Goal: Find specific page/section: Find specific page/section

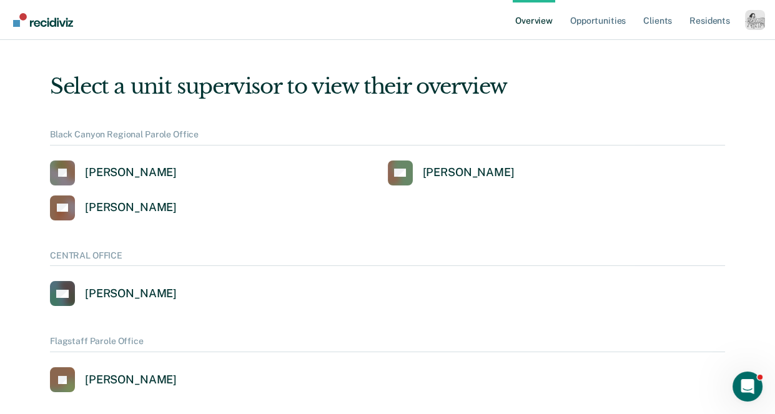
click at [749, 22] on div "Profile dropdown button" at bounding box center [755, 20] width 20 height 20
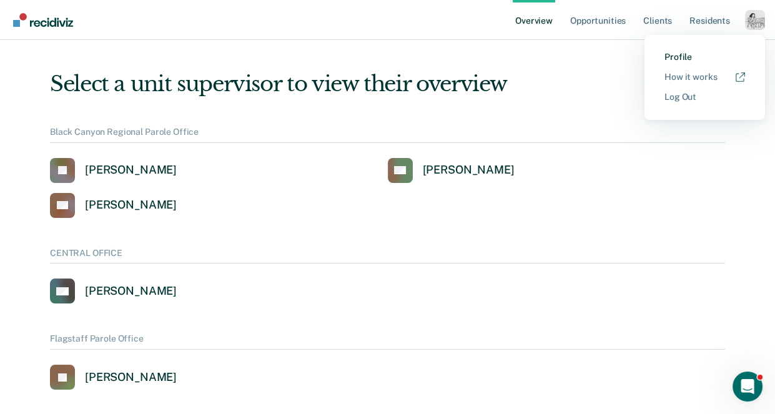
click at [692, 53] on link "Profile" at bounding box center [705, 57] width 81 height 11
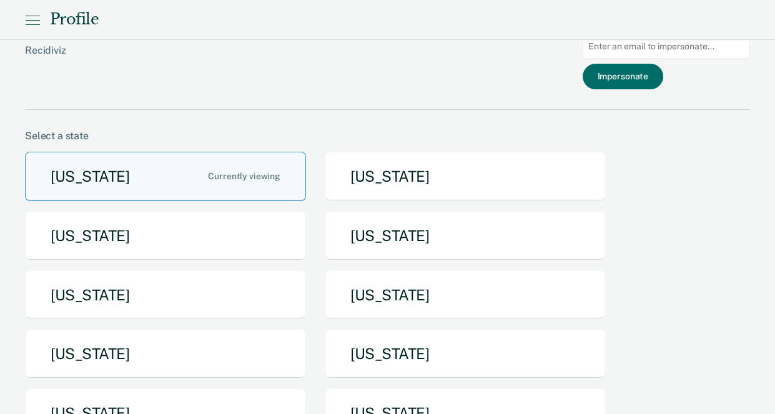
click at [667, 49] on input "Main chart and filter content" at bounding box center [666, 46] width 167 height 24
paste input "[EMAIL_ADDRESS][DOMAIN_NAME]"
type input "[EMAIL_ADDRESS][DOMAIN_NAME]"
click at [645, 74] on button "Impersonate" at bounding box center [623, 77] width 81 height 26
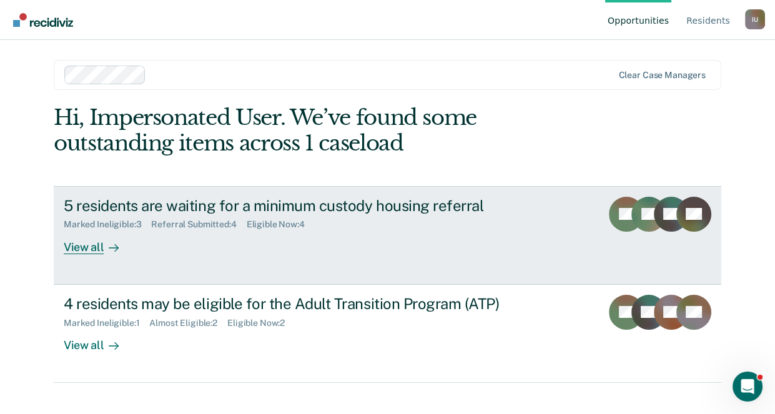
click at [89, 252] on div "View all" at bounding box center [99, 242] width 70 height 24
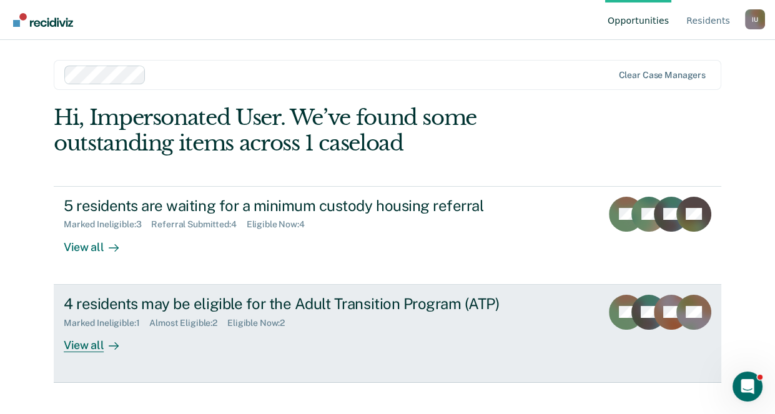
click at [102, 350] on div "View all" at bounding box center [99, 340] width 70 height 24
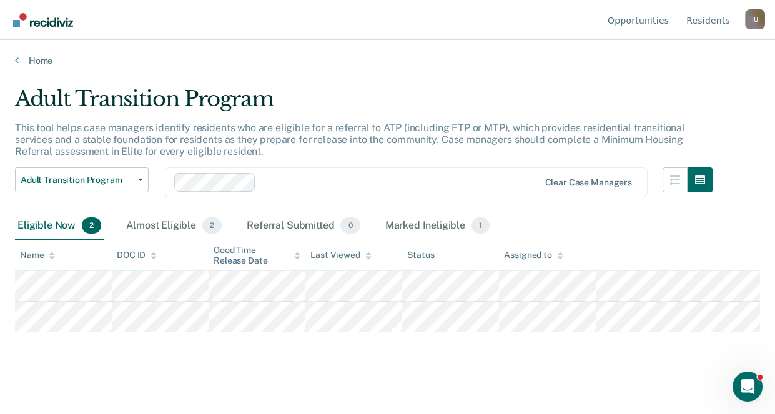
click at [38, 66] on main "Adult Transition Program This tool helps case managers identify residents who a…" at bounding box center [387, 238] width 775 height 344
click at [44, 57] on link "Home" at bounding box center [387, 60] width 745 height 11
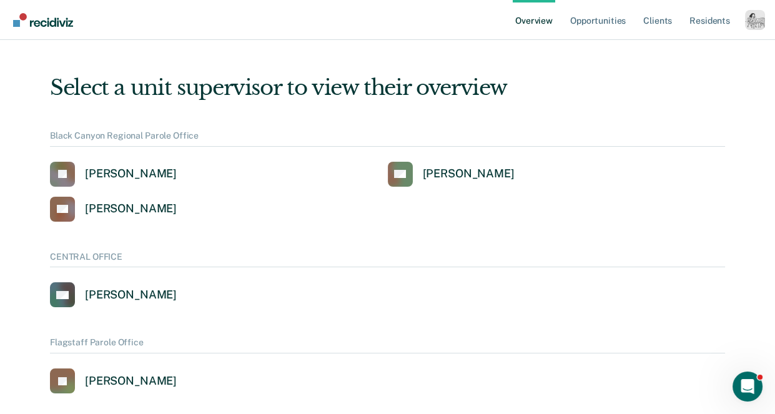
click at [751, 19] on div "Profile dropdown button" at bounding box center [755, 20] width 20 height 20
click at [674, 56] on link "Profile" at bounding box center [705, 57] width 81 height 11
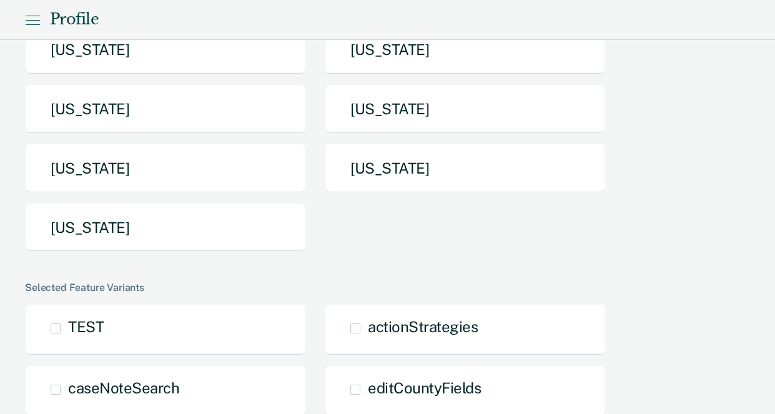
scroll to position [387, 0]
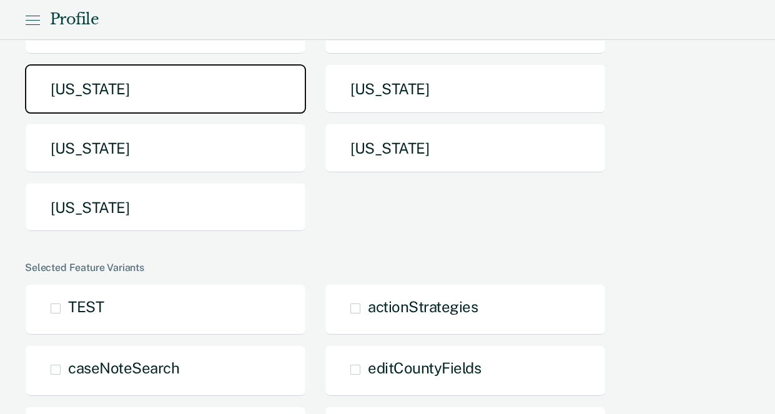
click at [232, 84] on button "[US_STATE]" at bounding box center [165, 88] width 281 height 49
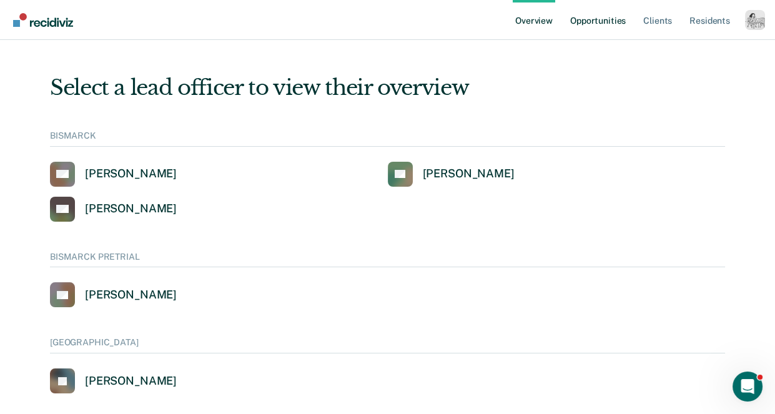
click at [585, 26] on link "Opportunities" at bounding box center [598, 20] width 61 height 40
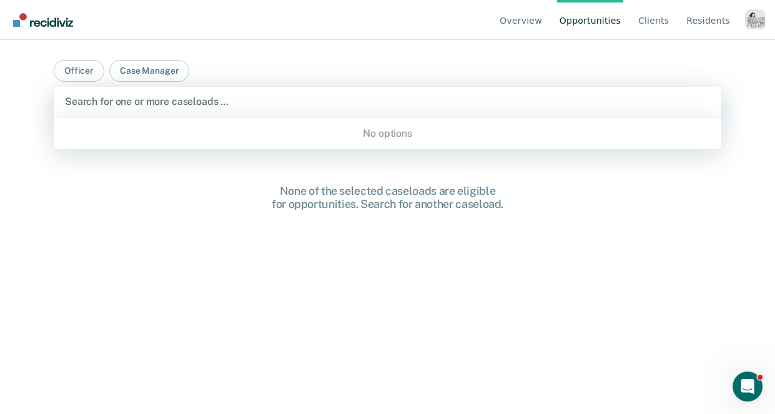
click at [221, 105] on div at bounding box center [387, 101] width 645 height 14
type input "anne"
click at [161, 72] on button "Case Manager" at bounding box center [149, 71] width 80 height 22
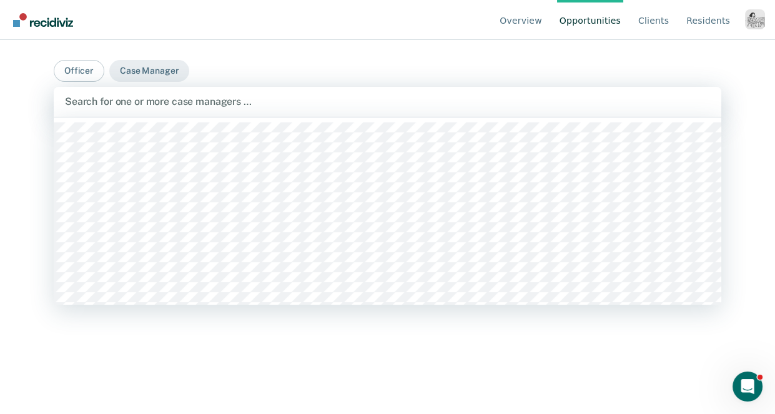
click at [190, 104] on div at bounding box center [387, 101] width 645 height 14
type input "a"
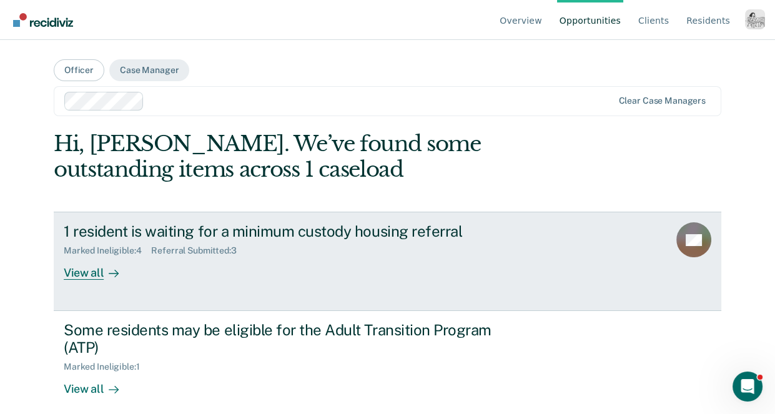
scroll to position [12, 0]
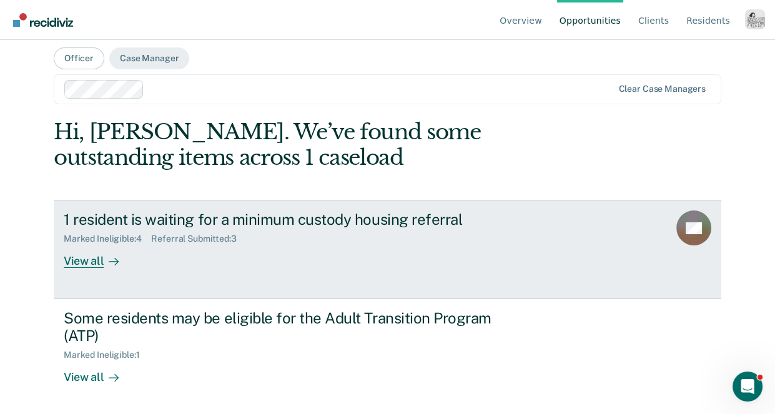
click at [95, 253] on div "View all" at bounding box center [99, 256] width 70 height 24
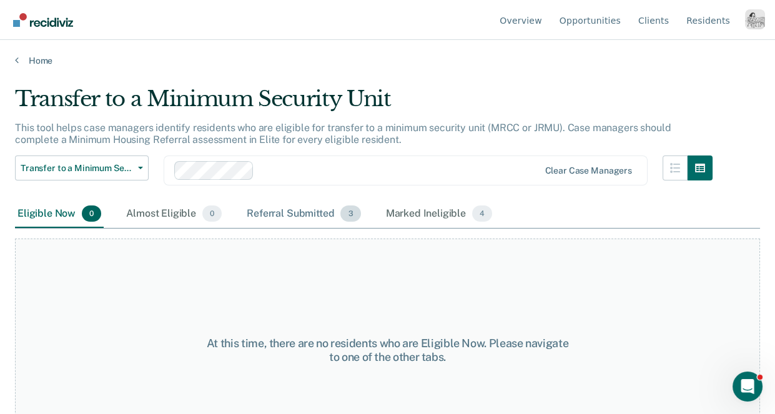
click at [300, 218] on div "Referral Submitted 3" at bounding box center [303, 214] width 119 height 27
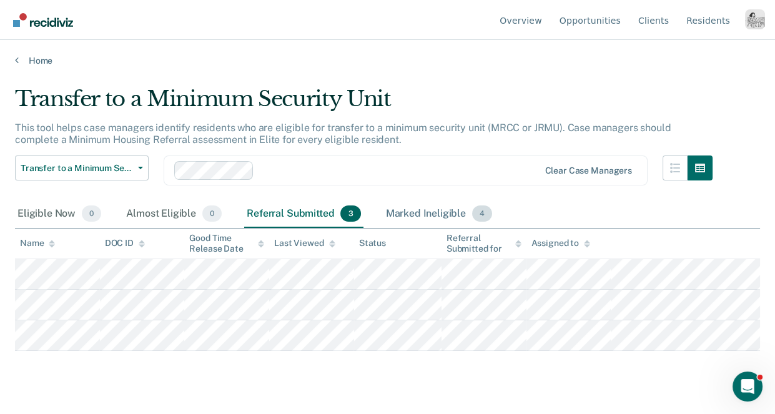
click at [430, 209] on div "Marked Ineligible 4" at bounding box center [440, 214] width 112 height 27
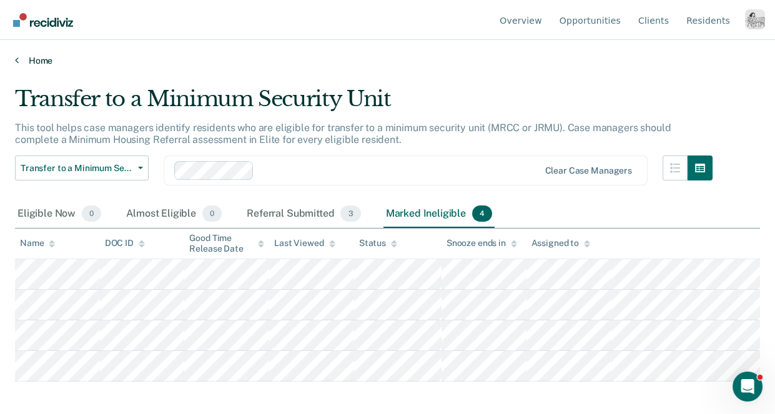
click at [43, 57] on link "Home" at bounding box center [387, 60] width 745 height 11
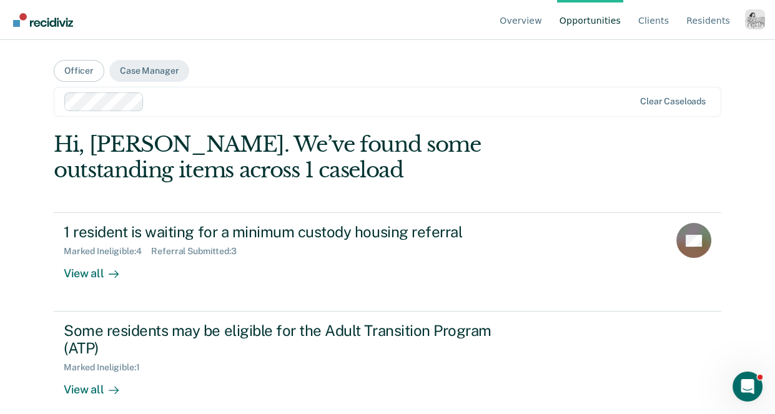
scroll to position [12, 0]
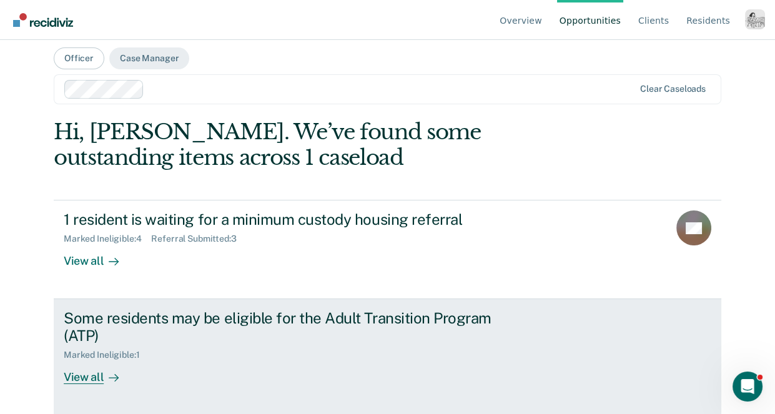
click at [97, 375] on div "View all" at bounding box center [99, 372] width 70 height 24
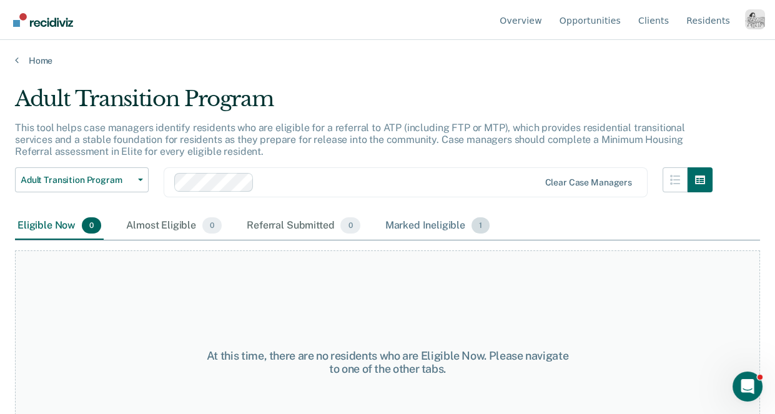
click at [412, 226] on div "Marked Ineligible 1" at bounding box center [438, 225] width 110 height 27
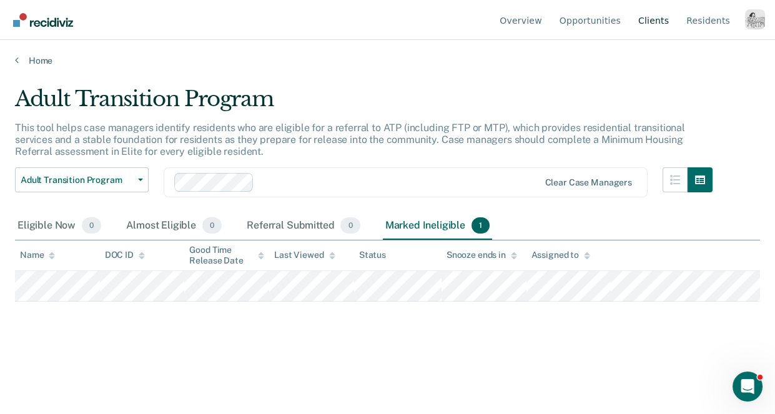
click at [660, 22] on link "Client s" at bounding box center [654, 20] width 36 height 40
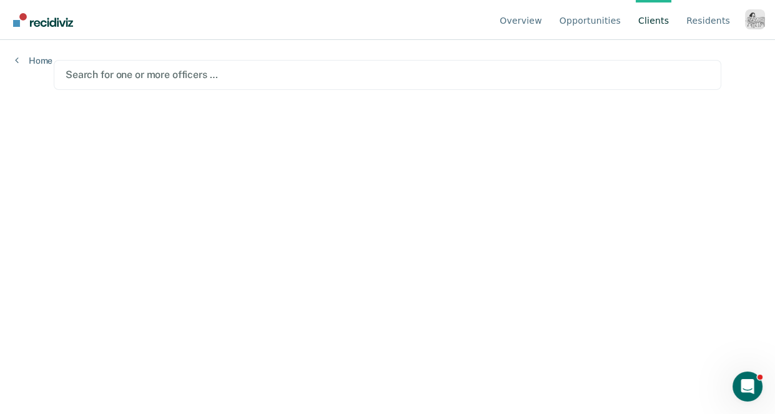
click at [434, 82] on div "Search for one or more officers …" at bounding box center [387, 74] width 647 height 17
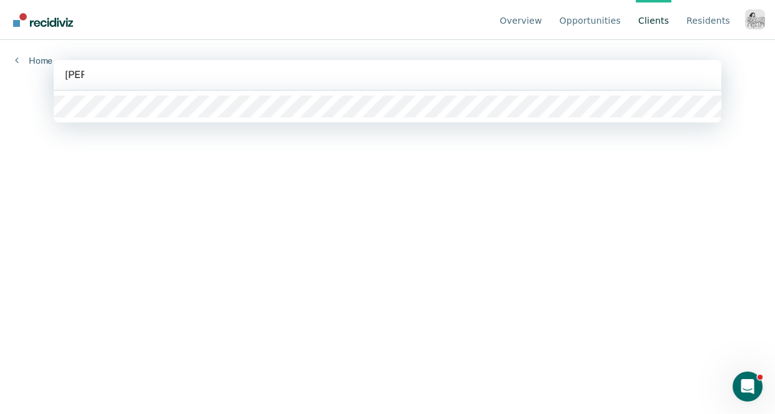
type input "anna"
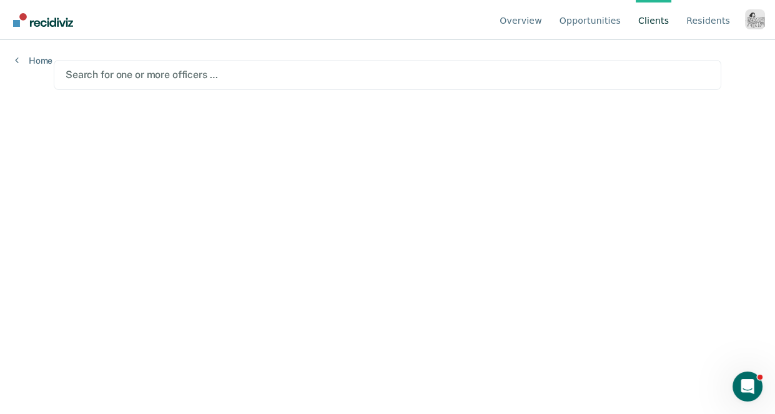
click at [763, 20] on div "Profile dropdown button" at bounding box center [755, 19] width 20 height 20
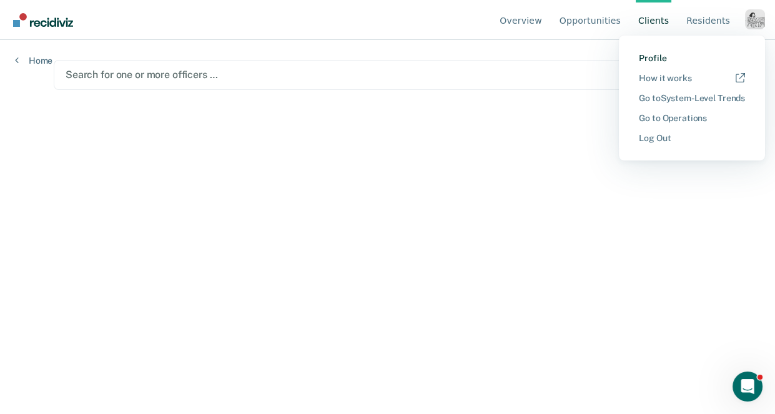
click at [644, 58] on link "Profile" at bounding box center [692, 58] width 106 height 11
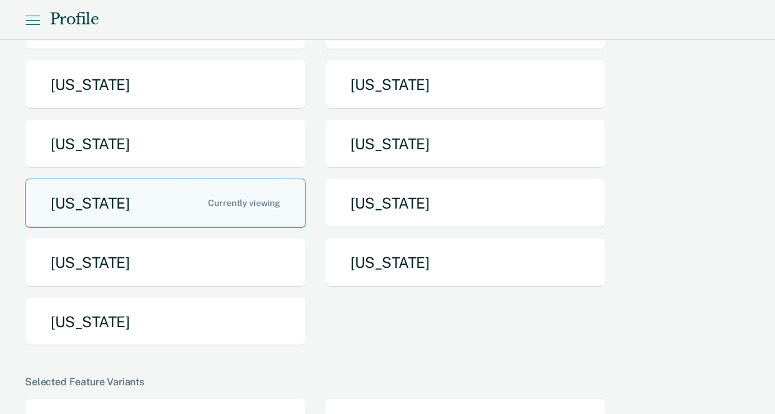
scroll to position [334, 0]
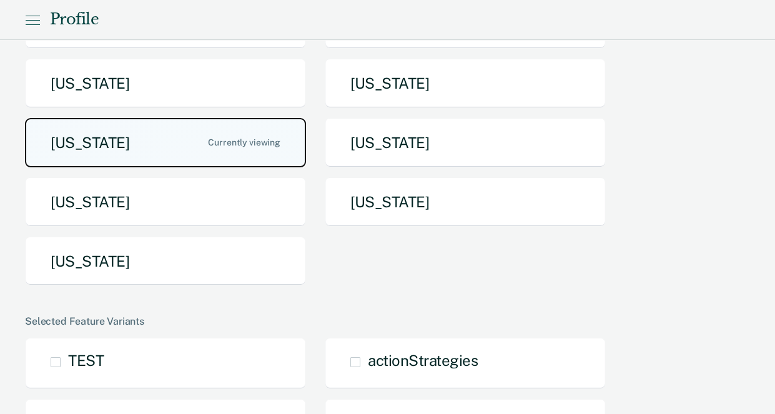
click at [197, 146] on button "[US_STATE]" at bounding box center [165, 142] width 281 height 49
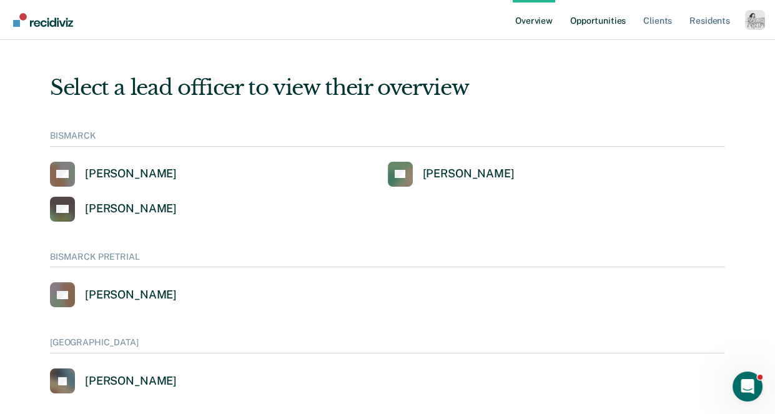
click at [604, 20] on link "Opportunities" at bounding box center [598, 20] width 61 height 40
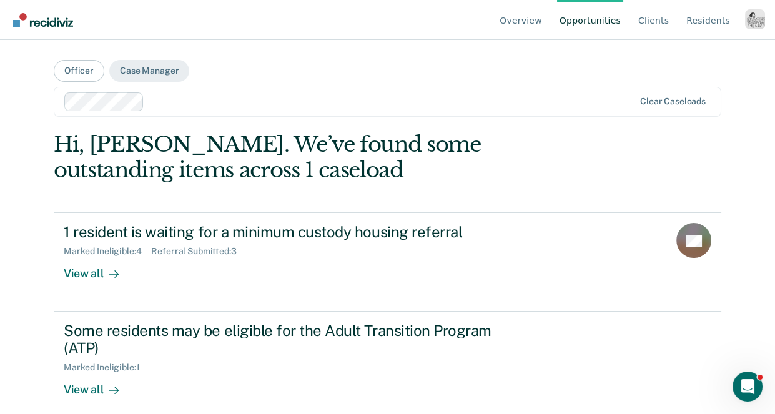
click at [273, 101] on div at bounding box center [391, 101] width 485 height 14
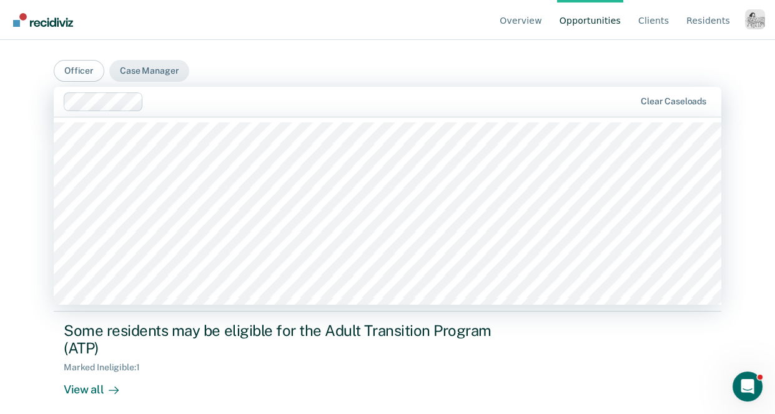
click at [37, 226] on div "Overview Opportunities Client s Resident s Profile How it works Go to System-Le…" at bounding box center [387, 207] width 775 height 414
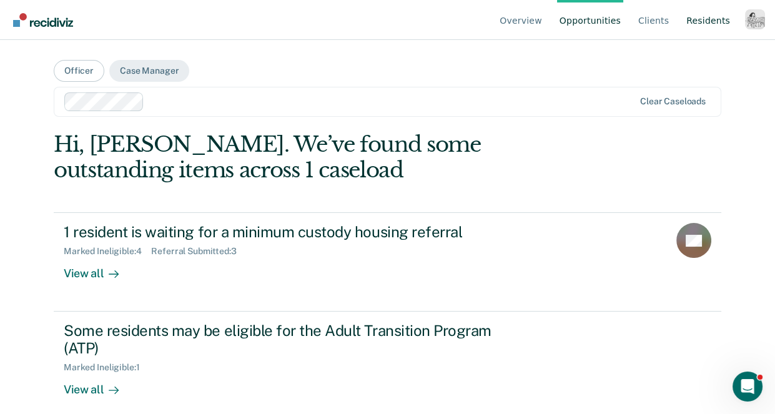
click at [710, 19] on link "Resident s" at bounding box center [708, 20] width 49 height 40
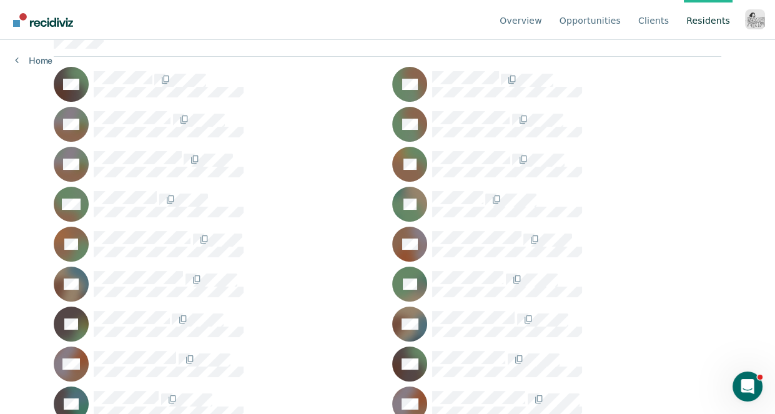
scroll to position [526, 0]
